Goal: Use online tool/utility

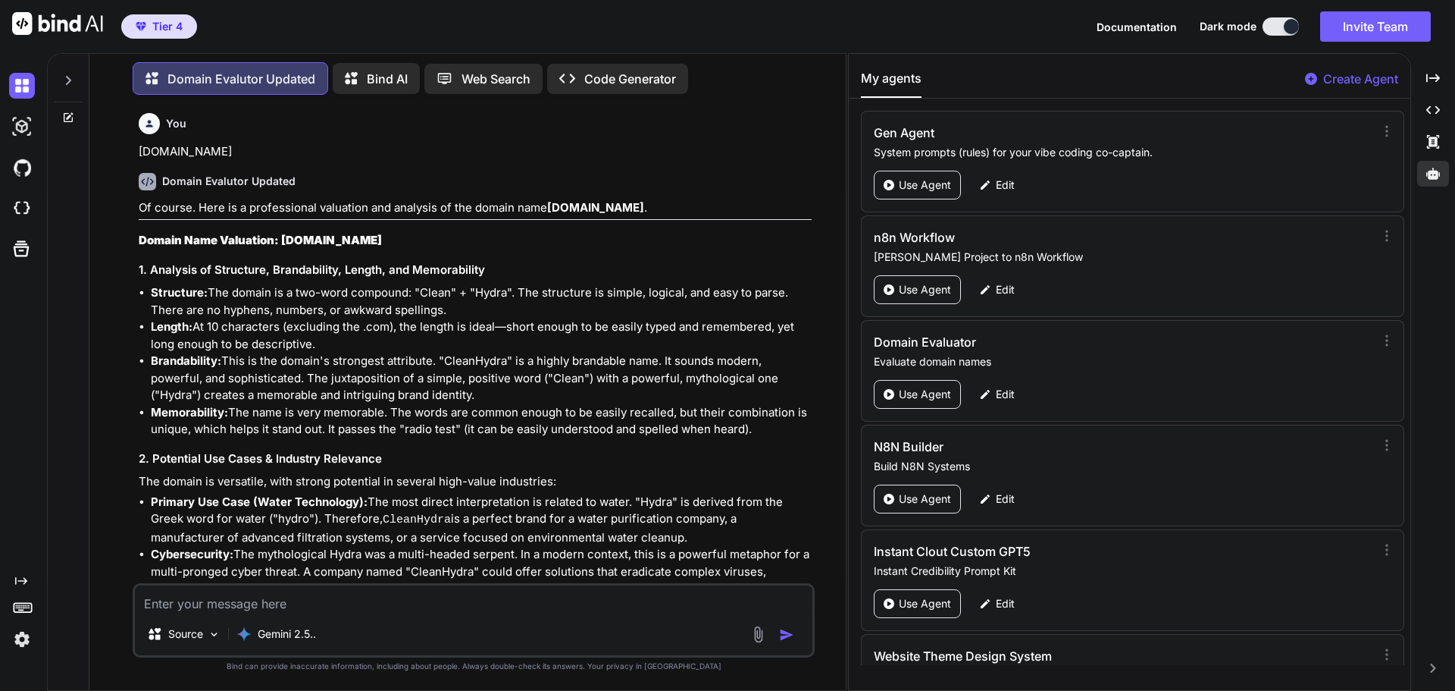
scroll to position [7613, 0]
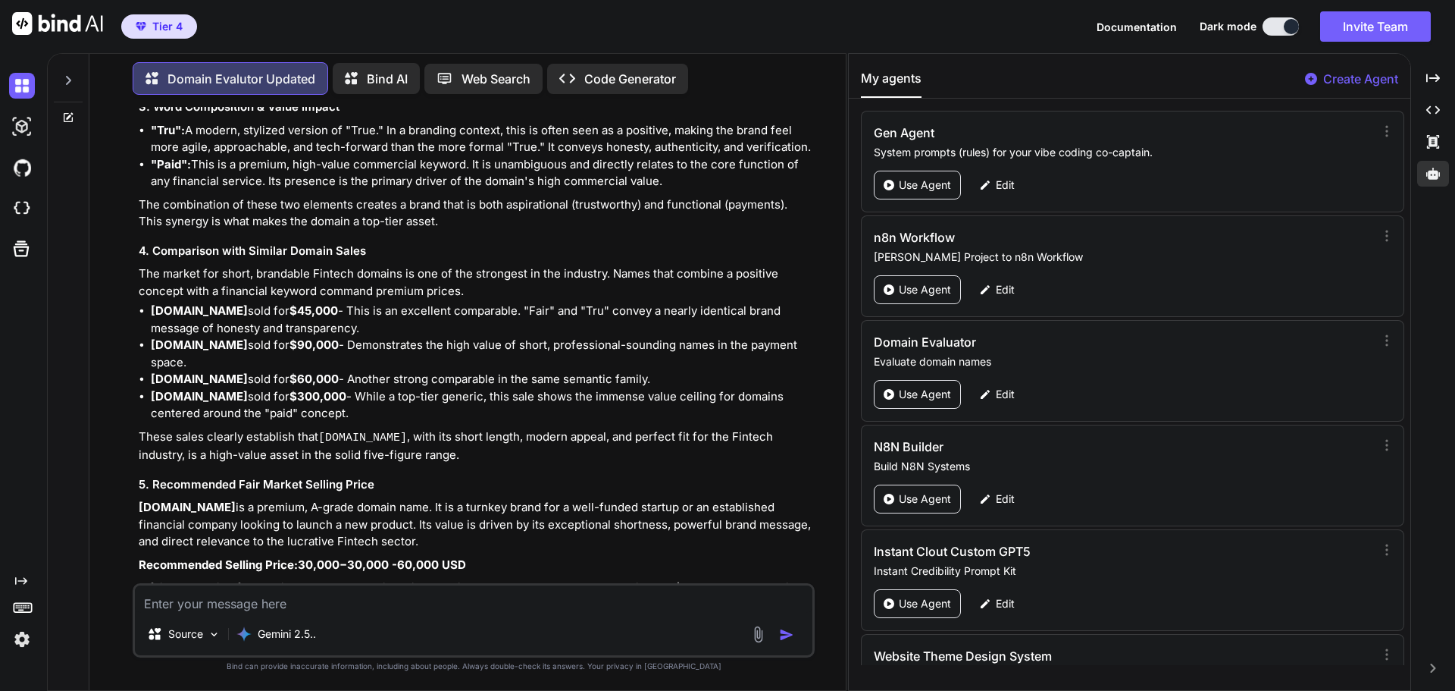
type textarea "stonecurve"
type textarea "x"
type textarea "stonecurve."
type textarea "x"
type textarea "stonecurve.c"
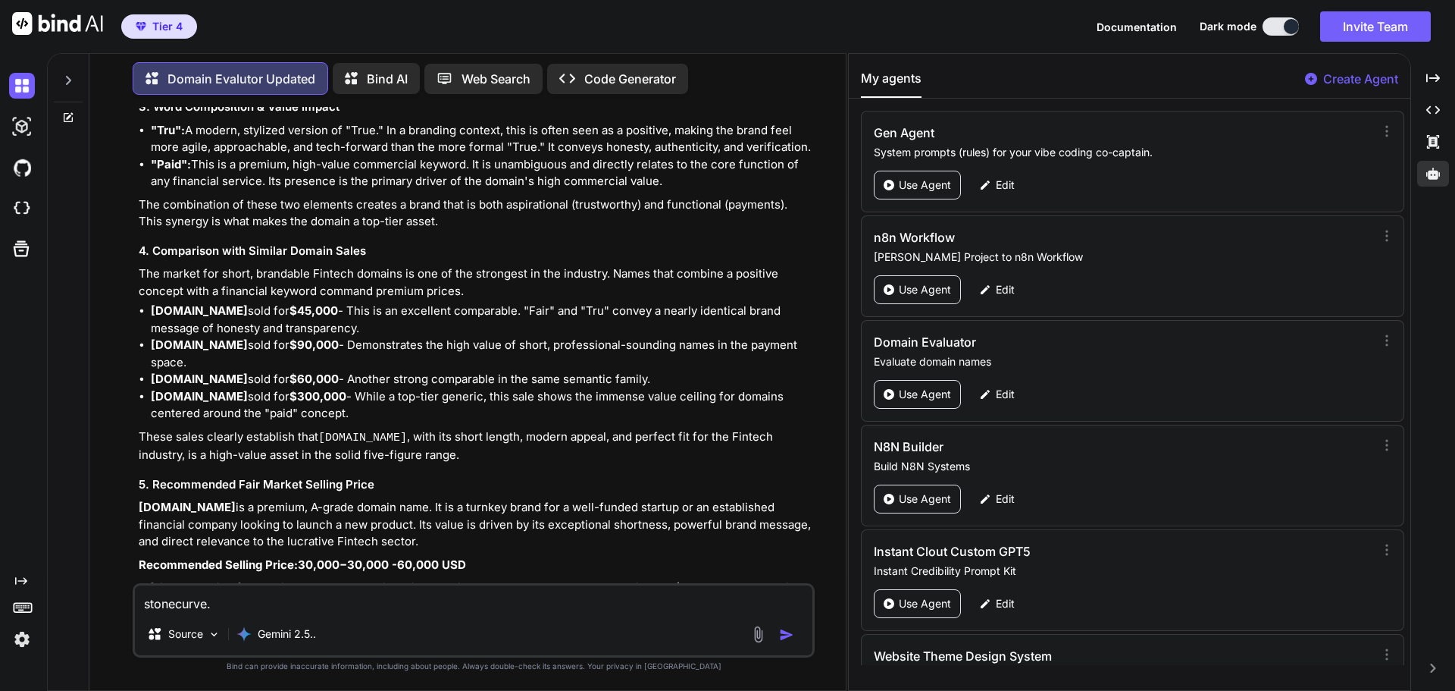
type textarea "x"
type textarea "[DOMAIN_NAME]"
type textarea "x"
type textarea "[DOMAIN_NAME]"
type textarea "x"
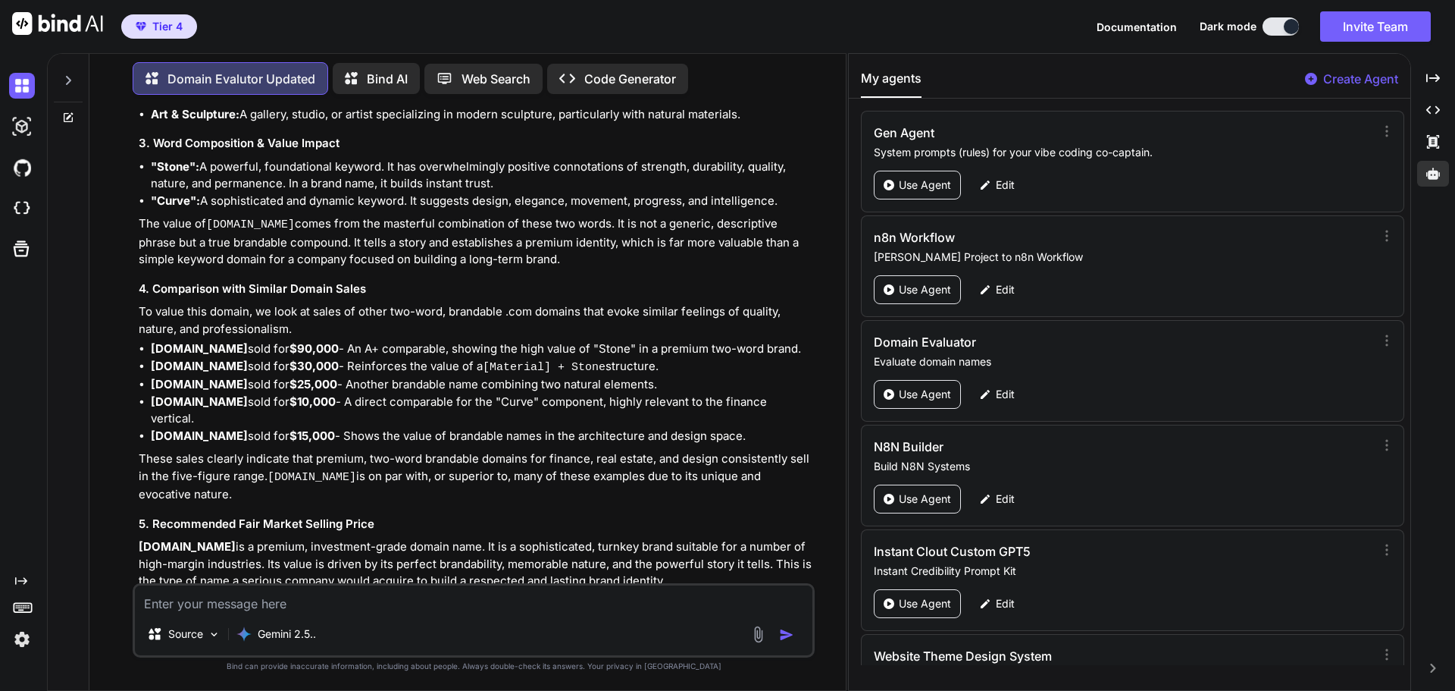
scroll to position [8722, 0]
